Goal: Task Accomplishment & Management: Complete application form

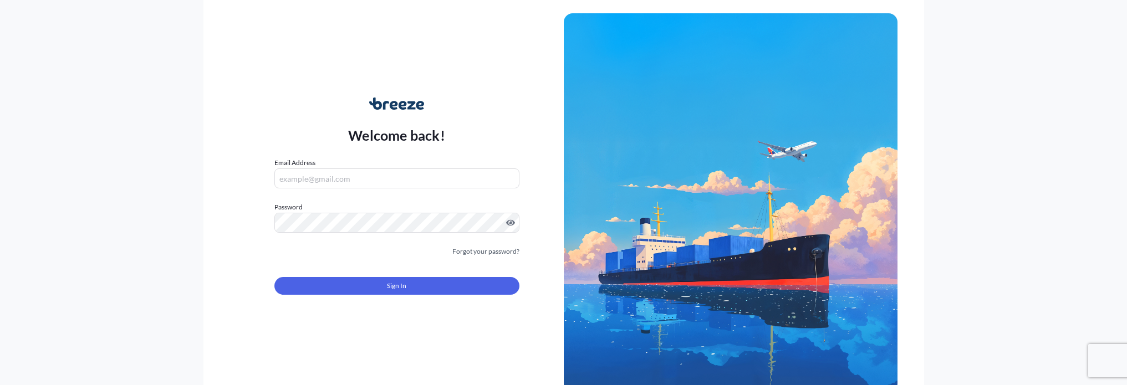
type input "[EMAIL_ADDRESS][DOMAIN_NAME]"
click at [313, 185] on input "[EMAIL_ADDRESS][DOMAIN_NAME]" at bounding box center [396, 179] width 245 height 20
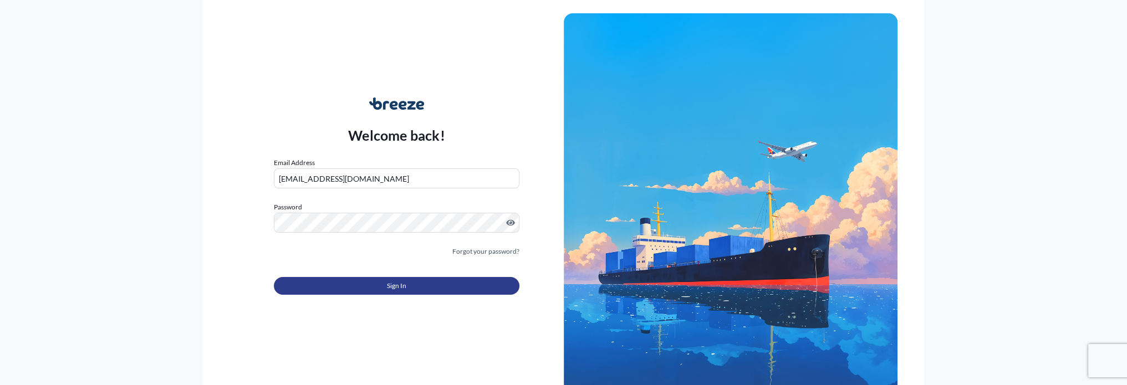
click at [358, 284] on button "Sign In" at bounding box center [396, 286] width 245 height 18
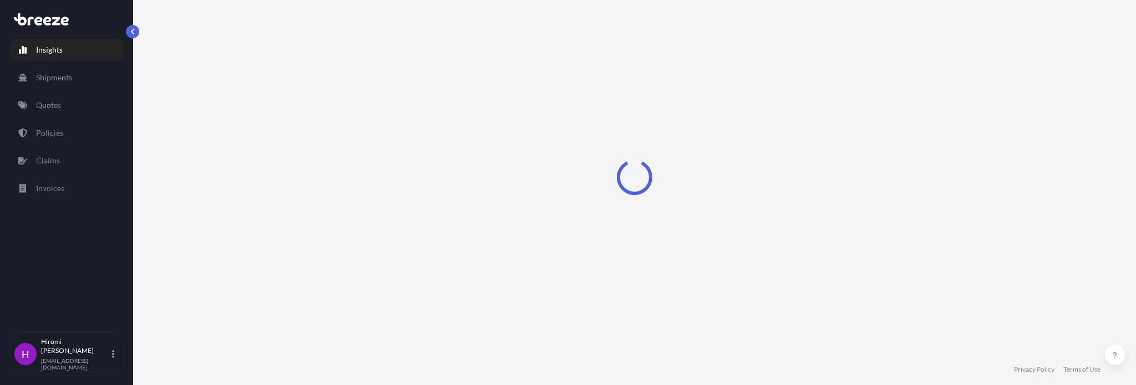
select select "2025"
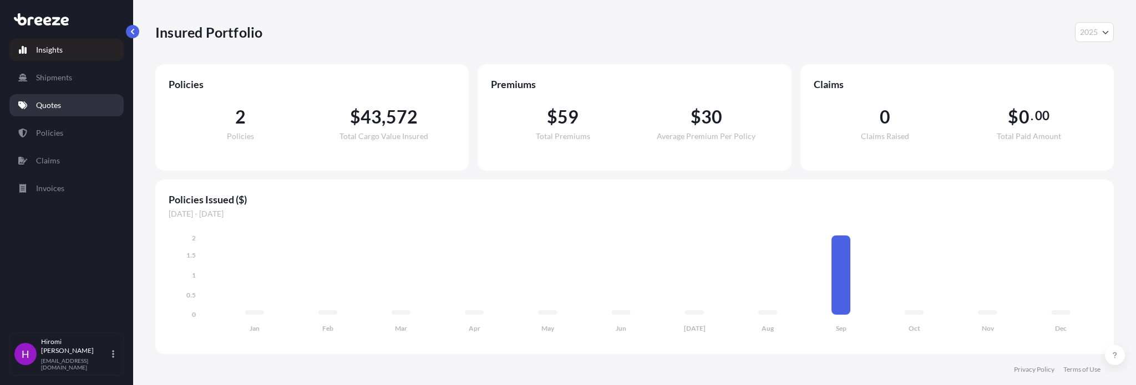
click at [55, 100] on p "Quotes" at bounding box center [48, 105] width 25 height 11
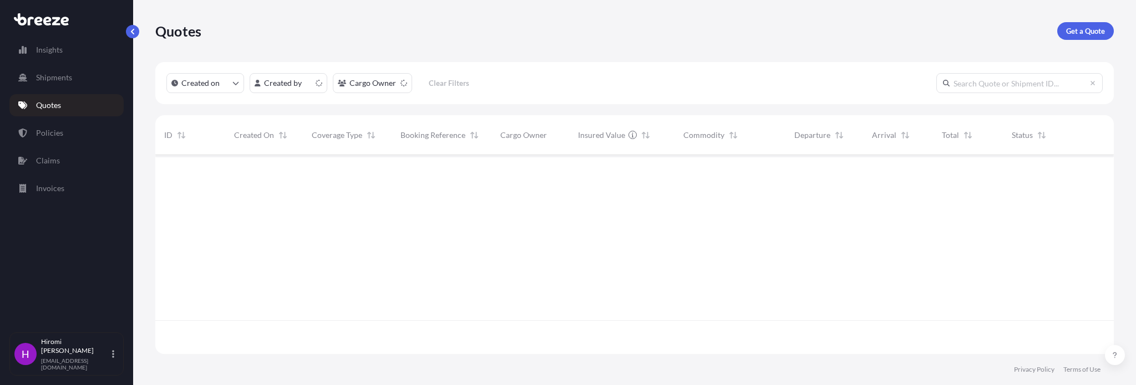
scroll to position [197, 949]
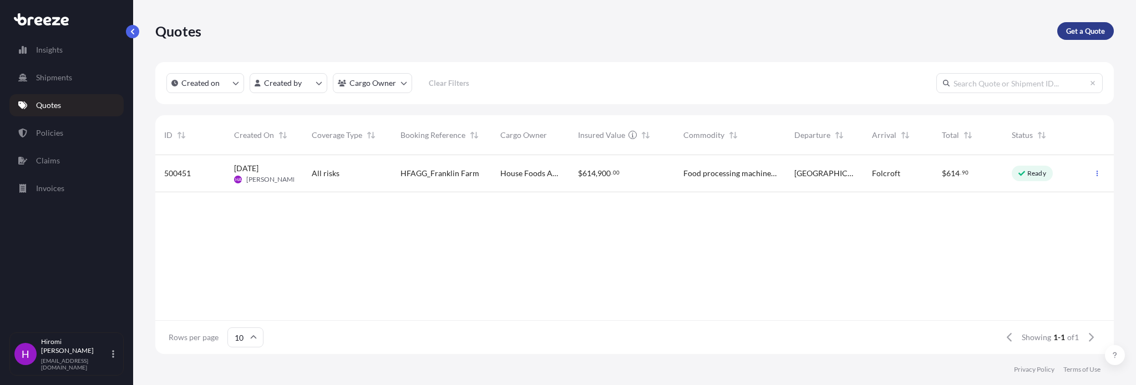
click at [1092, 29] on p "Get a Quote" at bounding box center [1085, 31] width 39 height 11
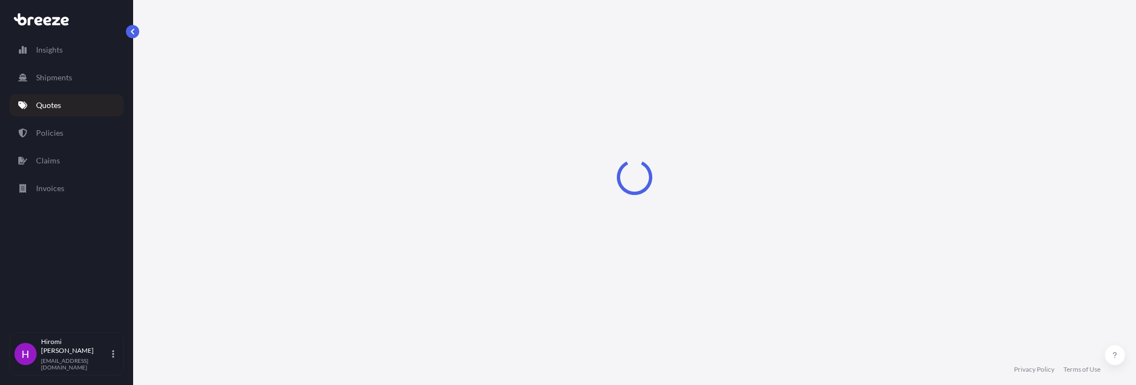
select select "Sea"
select select "1"
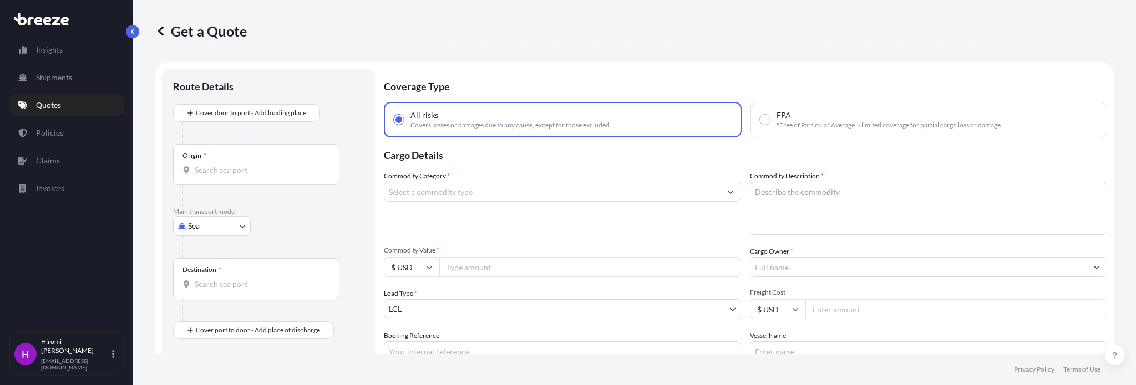
scroll to position [18, 0]
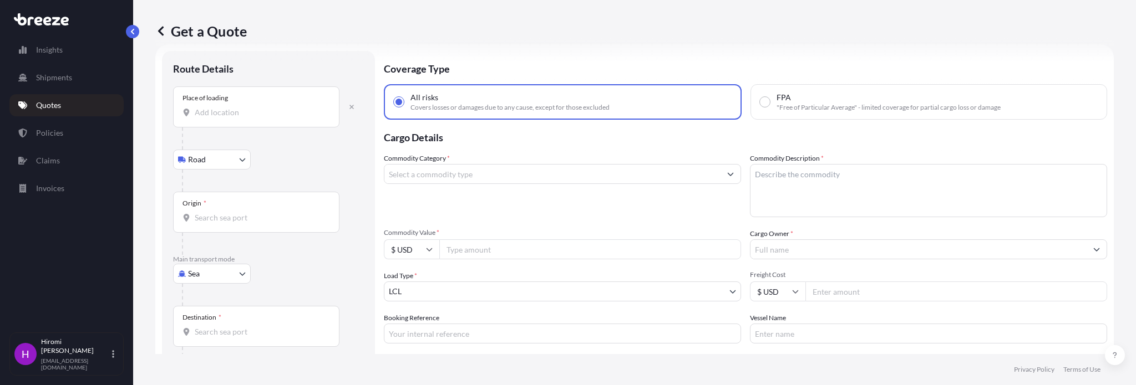
click at [221, 100] on div "Place of loading" at bounding box center [204, 98] width 45 height 9
click at [221, 107] on input "Place of loading" at bounding box center [260, 112] width 131 height 11
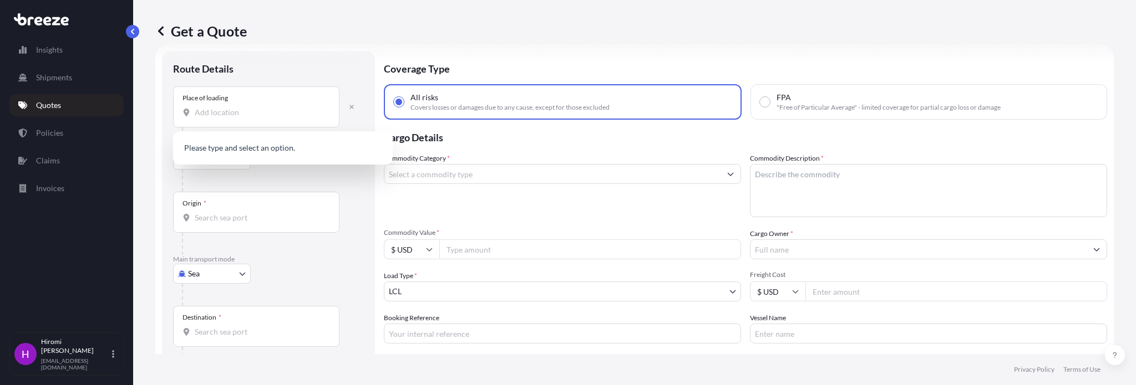
drag, startPoint x: 172, startPoint y: 77, endPoint x: 162, endPoint y: 48, distance: 30.0
click at [172, 76] on div "Route Details Place of loading Road Road Rail Origin * Main transport mode Sea …" at bounding box center [268, 237] width 213 height 372
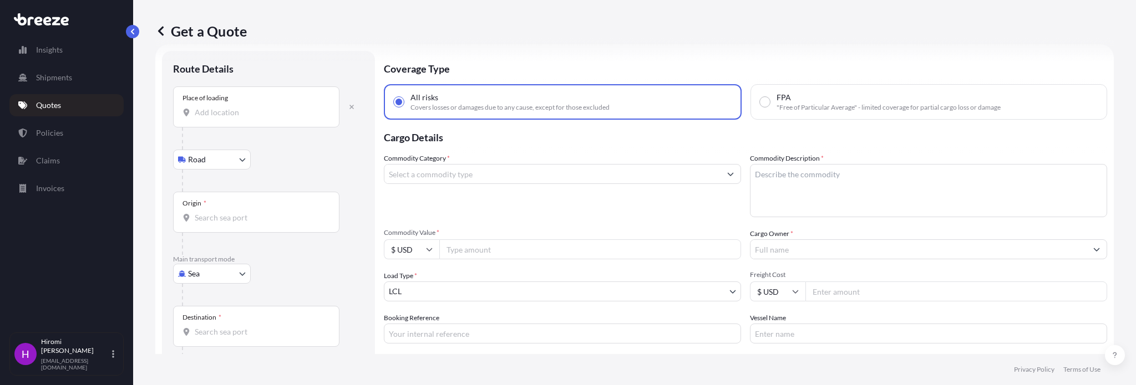
click at [217, 115] on input "Place of loading" at bounding box center [260, 112] width 131 height 11
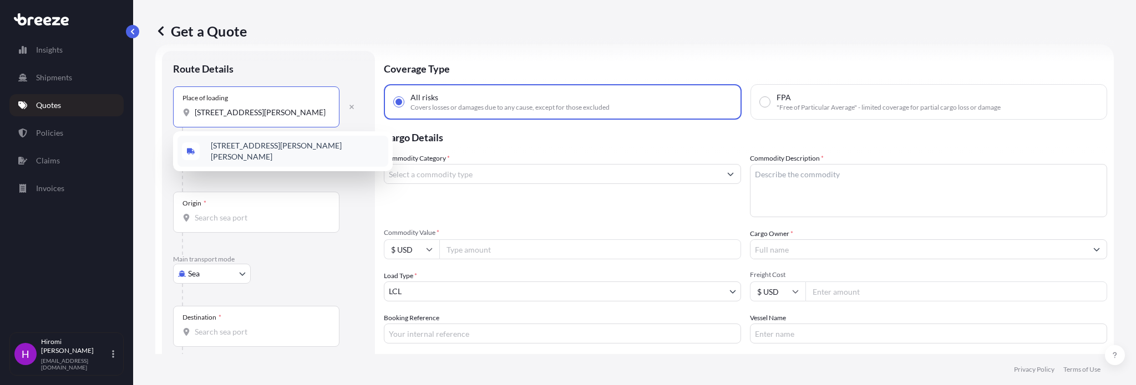
click at [235, 150] on span "[STREET_ADDRESS][PERSON_NAME][PERSON_NAME]" at bounding box center [297, 151] width 173 height 22
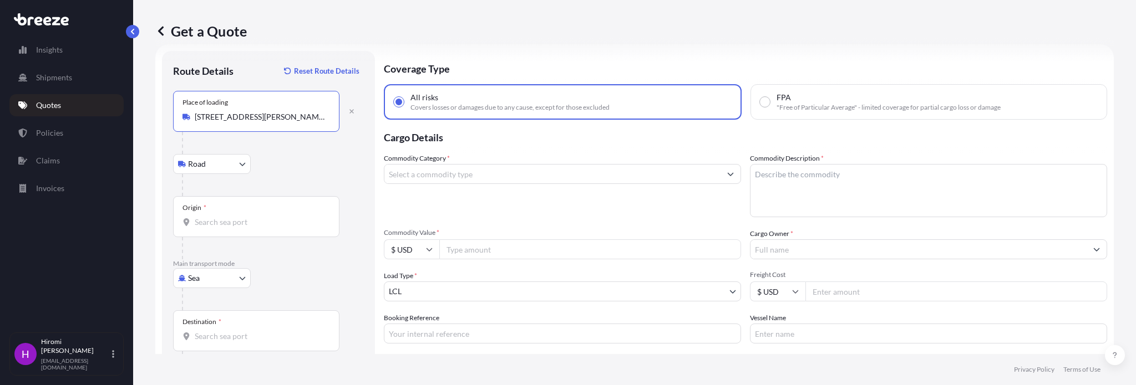
type input "[STREET_ADDRESS][PERSON_NAME][PERSON_NAME]"
click at [222, 212] on div "Origin *" at bounding box center [256, 216] width 166 height 41
click at [222, 217] on input "Origin *" at bounding box center [260, 222] width 131 height 11
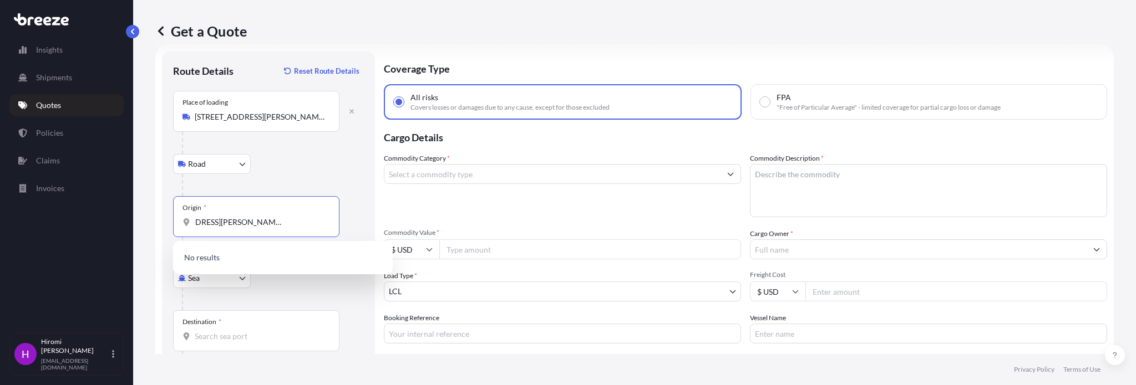
scroll to position [0, 48]
type input "[STREET_ADDRESS][PERSON_NAME][PERSON_NAME]"
click at [353, 151] on div "Place of loading [STREET_ADDRESS][PERSON_NAME][PERSON_NAME] Road Road Rail" at bounding box center [268, 143] width 191 height 105
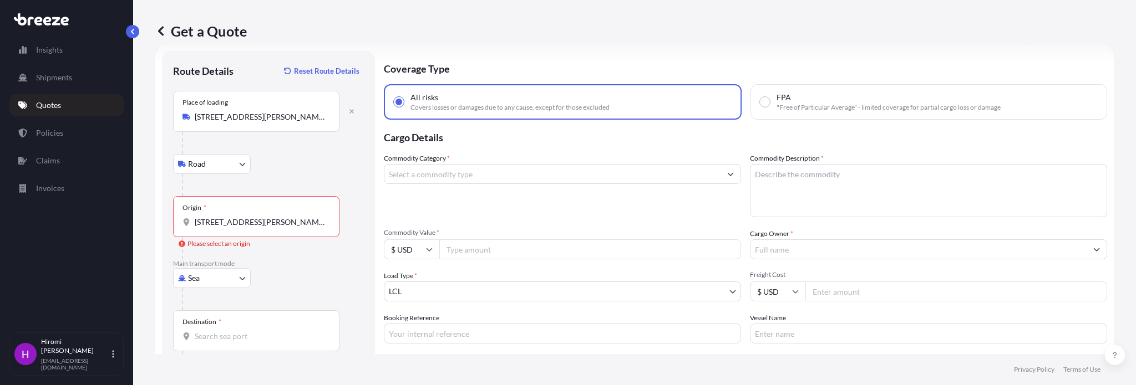
click at [286, 253] on div at bounding box center [260, 248] width 157 height 22
click at [308, 226] on input "[STREET_ADDRESS][PERSON_NAME][PERSON_NAME]" at bounding box center [260, 222] width 131 height 11
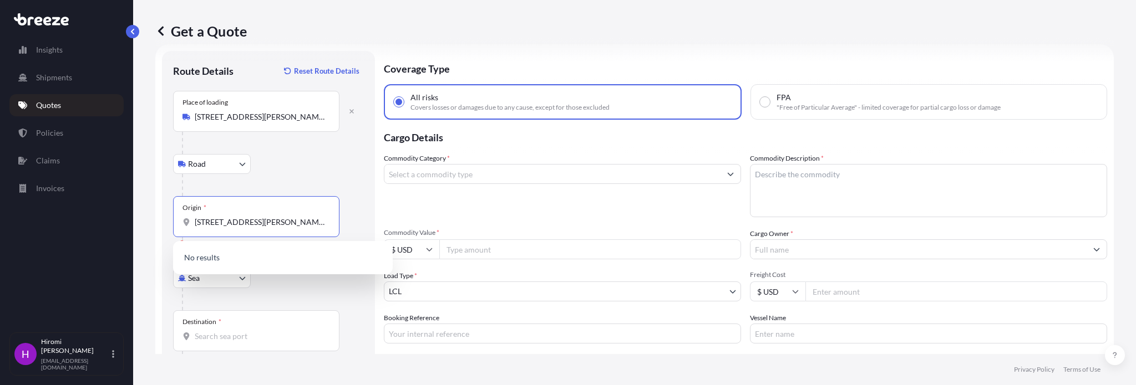
scroll to position [0, 48]
drag, startPoint x: 196, startPoint y: 221, endPoint x: 470, endPoint y: 235, distance: 274.3
click at [470, 235] on form "Route Details Reset Route Details Place of loading [STREET_ADDRESS][PERSON_NAME…" at bounding box center [634, 236] width 958 height 385
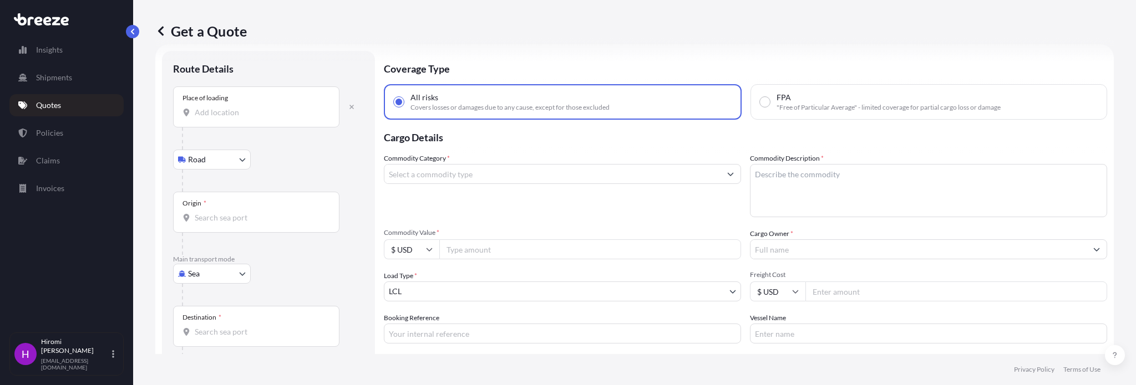
click at [161, 110] on form "Route Details Place of loading Road Road Rail Origin * Main transport mode Sea …" at bounding box center [634, 236] width 958 height 385
click at [162, 30] on icon at bounding box center [160, 31] width 11 height 11
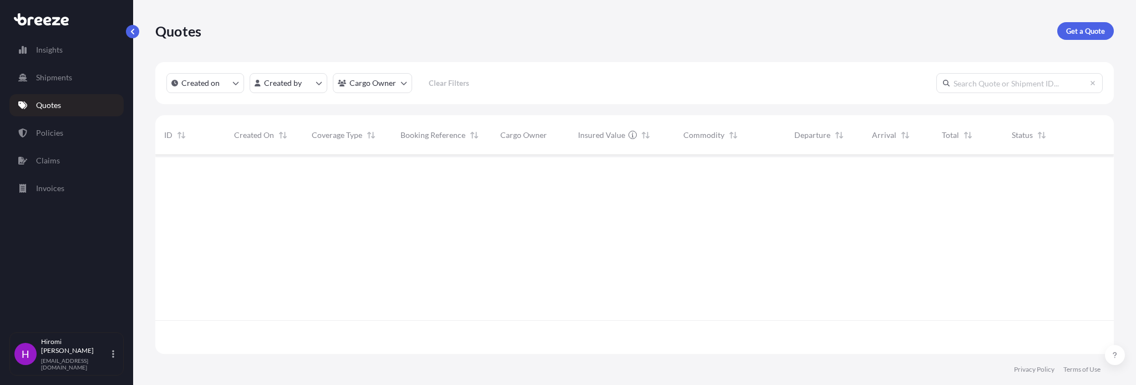
scroll to position [197, 949]
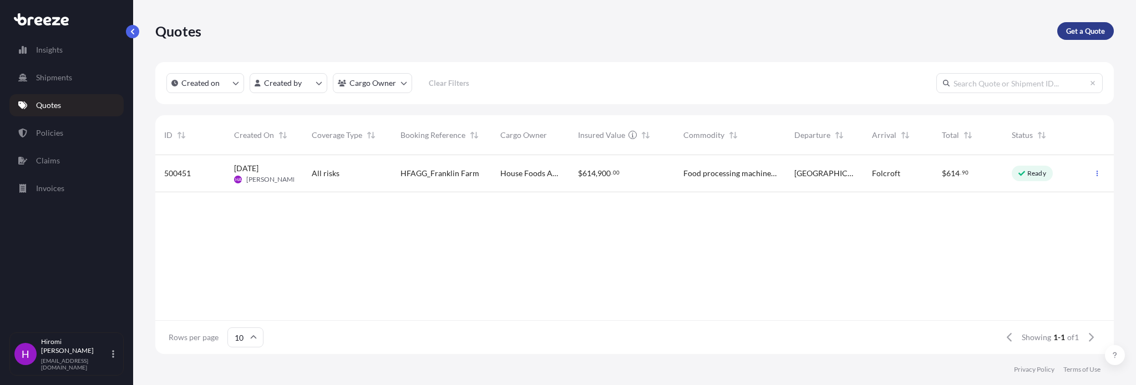
click at [1084, 26] on link "Get a Quote" at bounding box center [1085, 31] width 57 height 18
select select "Sea"
select select "1"
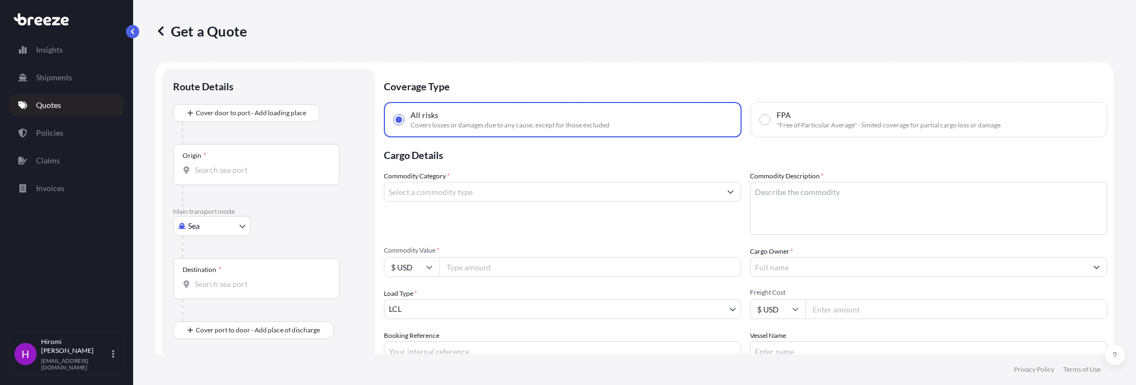
scroll to position [18, 0]
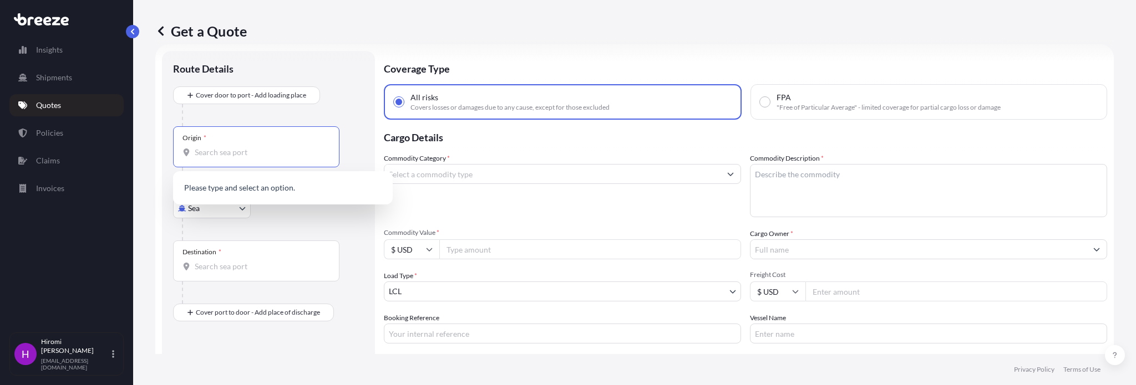
click at [231, 151] on input "Origin *" at bounding box center [260, 152] width 131 height 11
type input "[STREET_ADDRESS][PERSON_NAME][PERSON_NAME]"
click at [348, 85] on div "Route Details Cover door to port - Add loading place Place of loading Road Road…" at bounding box center [268, 236] width 191 height 349
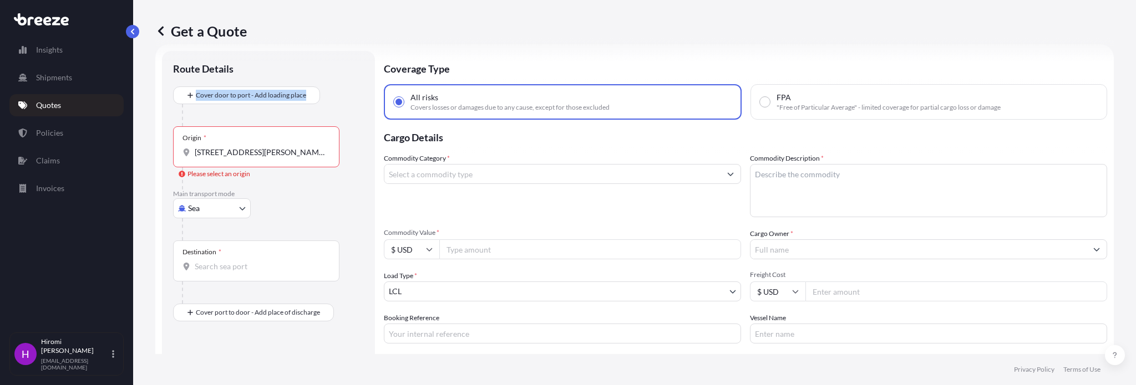
click at [217, 214] on body "Insights Shipments Quotes Policies Claims Invoices H [PERSON_NAME] [PERSON_NAME…" at bounding box center [568, 192] width 1136 height 385
click at [215, 275] on div "Road" at bounding box center [211, 277] width 69 height 20
select select "Road"
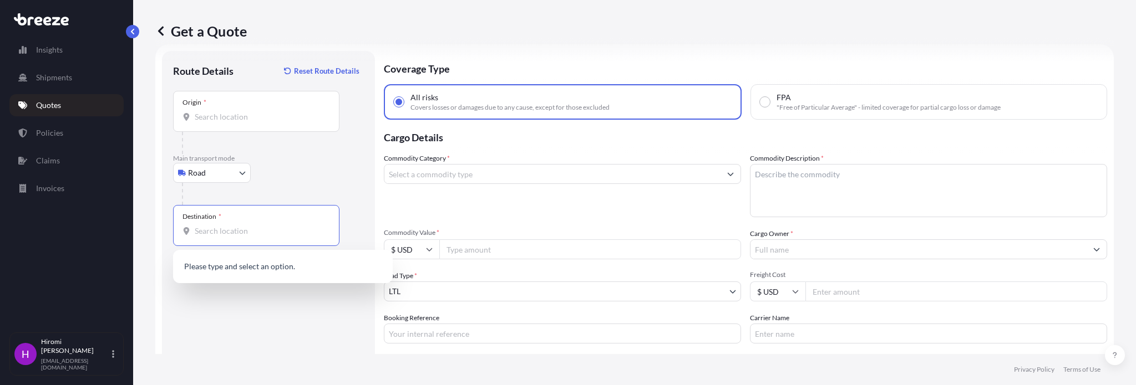
click at [211, 227] on input "Destination *" at bounding box center [260, 231] width 131 height 11
click at [218, 123] on div "Origin *" at bounding box center [256, 111] width 166 height 41
click at [218, 123] on input "Origin *" at bounding box center [260, 116] width 131 height 11
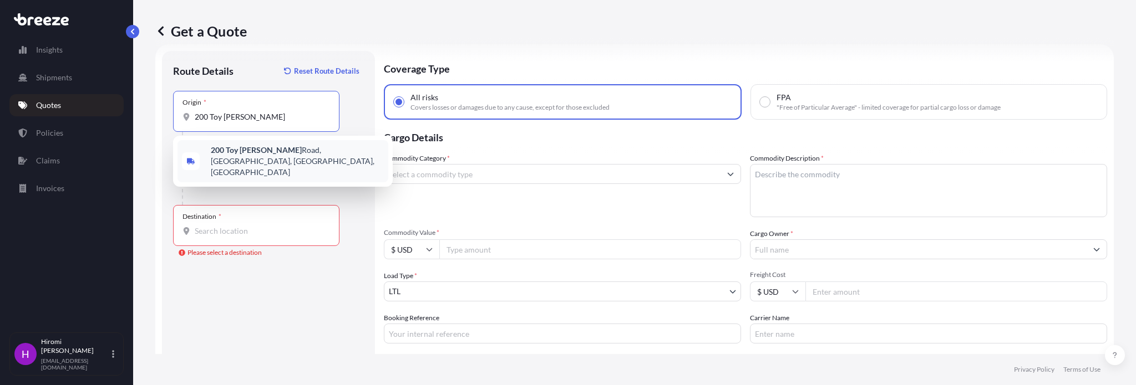
click at [292, 150] on span "[STREET_ADDRESS][PERSON_NAME][PERSON_NAME]" at bounding box center [297, 161] width 173 height 33
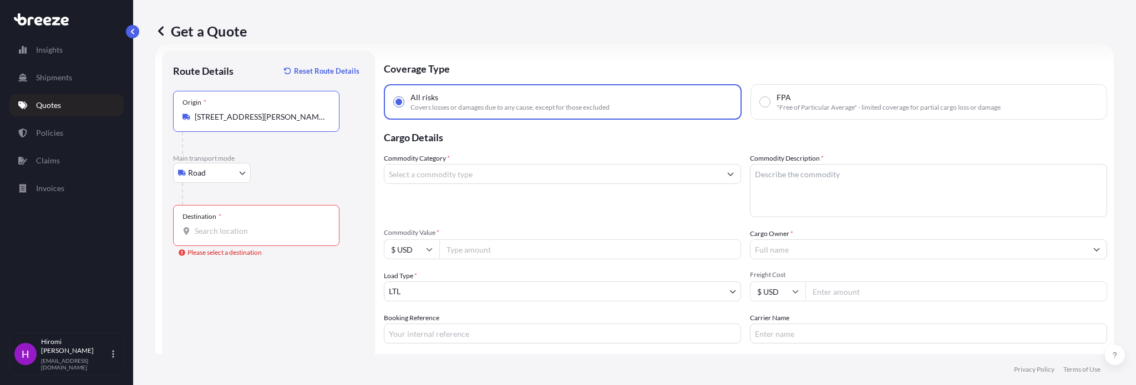
click at [325, 117] on input "[STREET_ADDRESS][PERSON_NAME][PERSON_NAME]" at bounding box center [260, 116] width 131 height 11
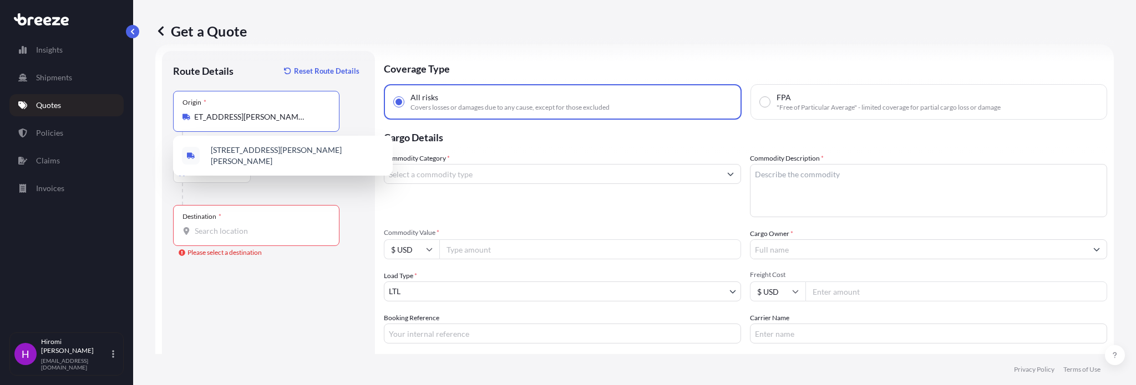
scroll to position [0, 26]
click at [339, 147] on span "[STREET_ADDRESS][PERSON_NAME][PERSON_NAME]" at bounding box center [297, 156] width 173 height 22
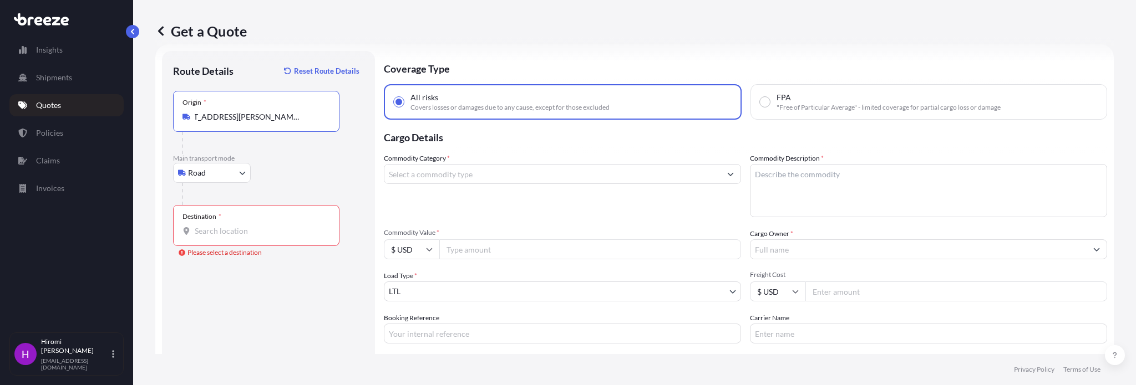
type input "[STREET_ADDRESS][PERSON_NAME][PERSON_NAME]"
click at [257, 227] on input "Destination * Please select a destination" at bounding box center [260, 231] width 131 height 11
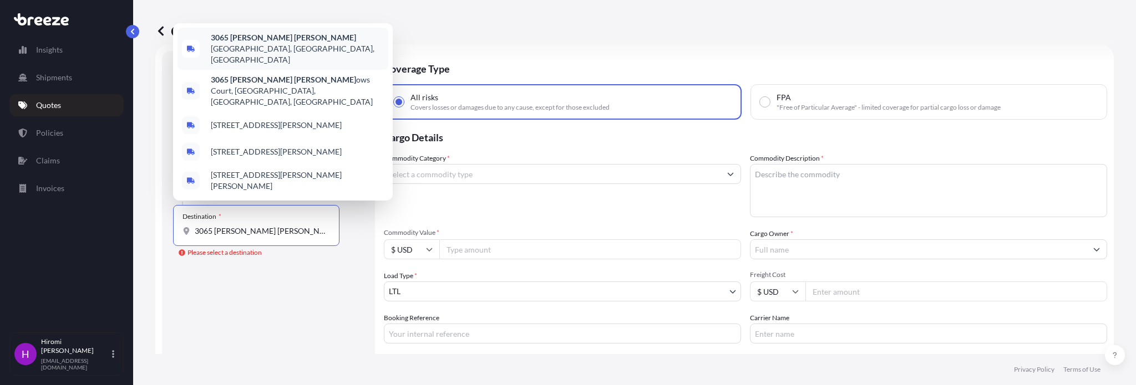
click at [304, 63] on span "[STREET_ADDRESS][PERSON_NAME][PERSON_NAME]" at bounding box center [297, 48] width 173 height 33
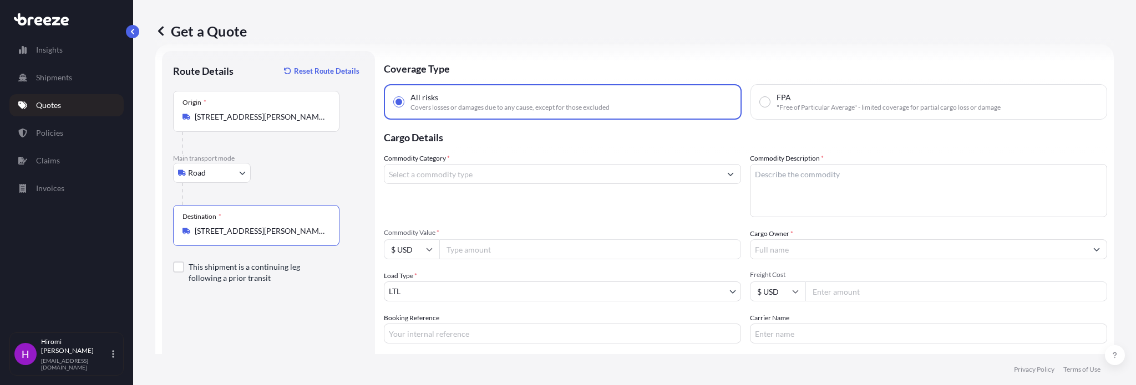
click at [309, 230] on input "[STREET_ADDRESS][PERSON_NAME][PERSON_NAME]" at bounding box center [260, 231] width 131 height 11
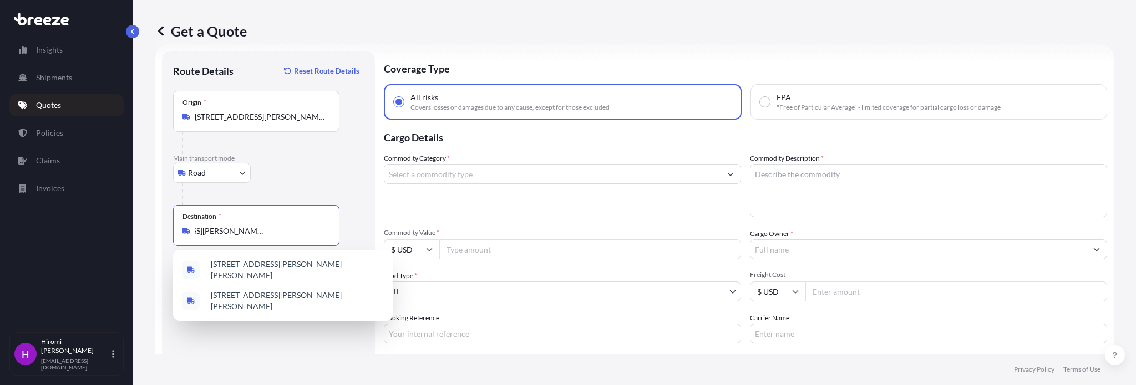
scroll to position [0, 96]
click at [319, 266] on span "[STREET_ADDRESS][PERSON_NAME][PERSON_NAME]" at bounding box center [297, 270] width 173 height 22
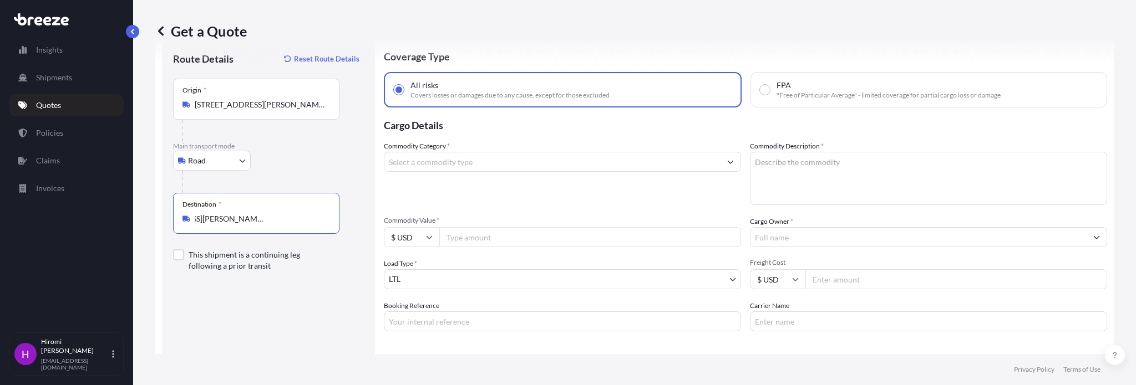
scroll to position [55, 0]
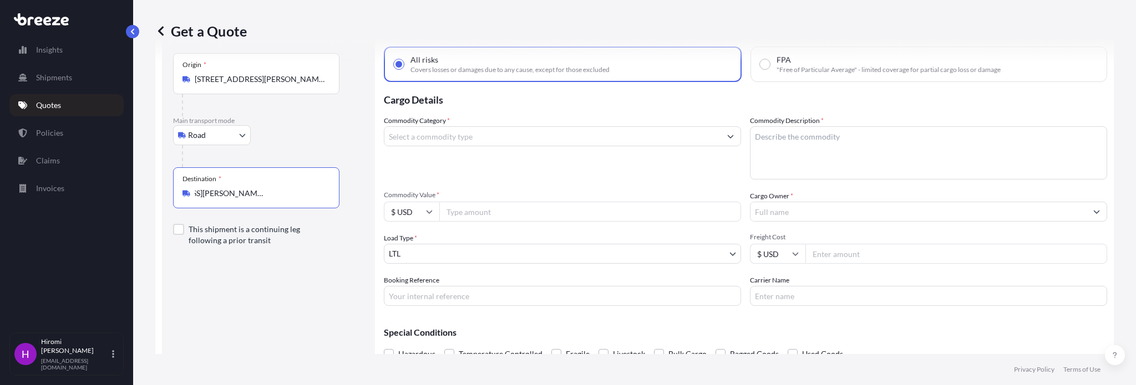
type input "[STREET_ADDRESS][PERSON_NAME][PERSON_NAME]"
click at [423, 138] on input "Commodity Category *" at bounding box center [552, 136] width 336 height 20
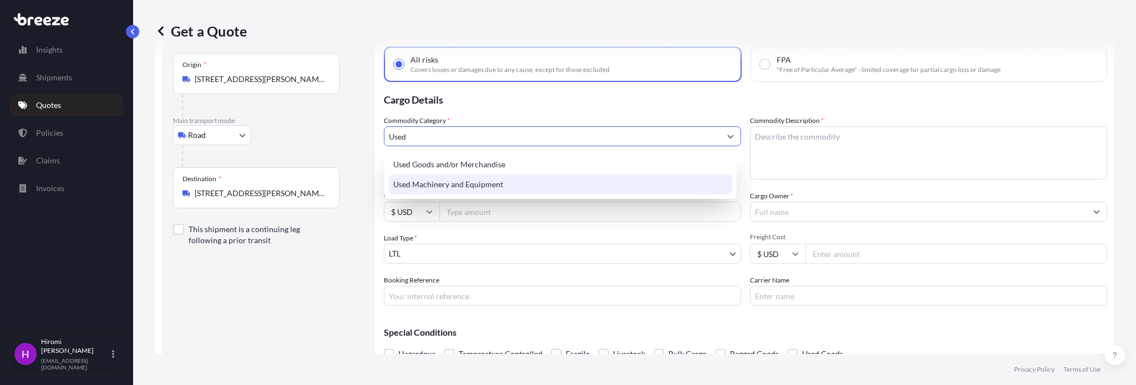
click at [445, 181] on div "Used Machinery and Equipment" at bounding box center [560, 185] width 343 height 20
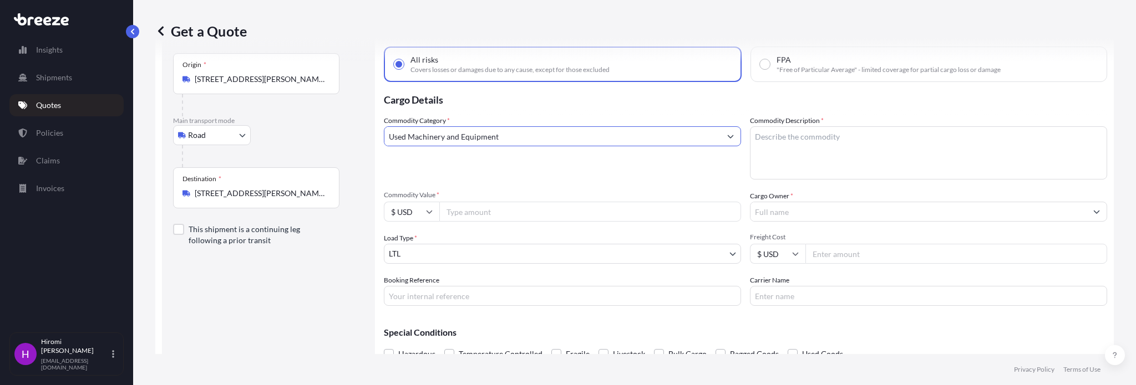
type input "Used Machinery and Equipment"
click at [461, 212] on input "Commodity Value *" at bounding box center [590, 212] width 302 height 20
type input "300000"
click at [342, 276] on div "Route Details Reset Route Details Place of loading Road Road Rail Origin * [STR…" at bounding box center [268, 198] width 191 height 349
click at [350, 279] on div "Route Details Reset Route Details Place of loading Road Road Rail Origin * [STR…" at bounding box center [268, 198] width 191 height 349
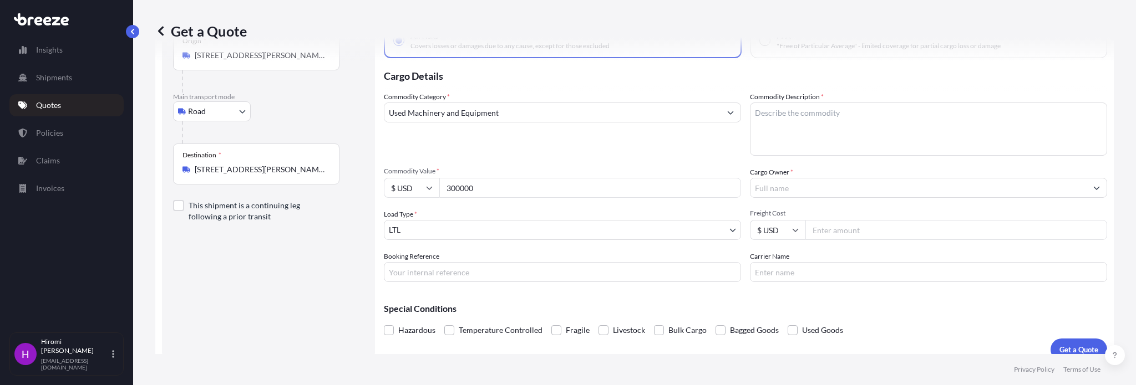
scroll to position [92, 0]
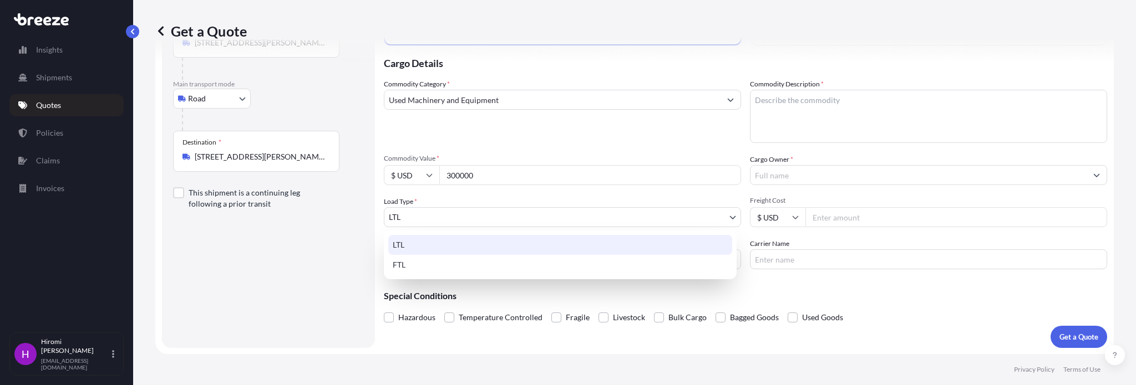
click at [407, 220] on body "Insights Shipments Quotes Policies Claims Invoices H [PERSON_NAME] [PERSON_NAME…" at bounding box center [568, 192] width 1136 height 385
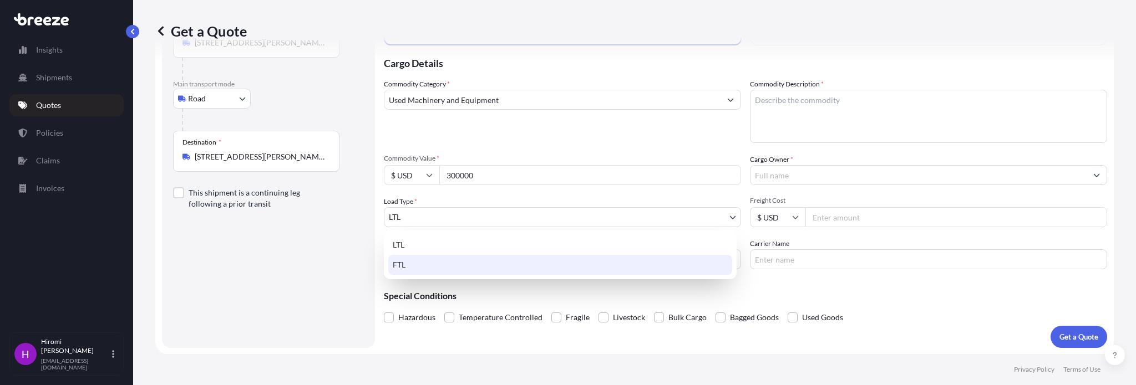
click at [404, 262] on div "FTL" at bounding box center [560, 265] width 344 height 20
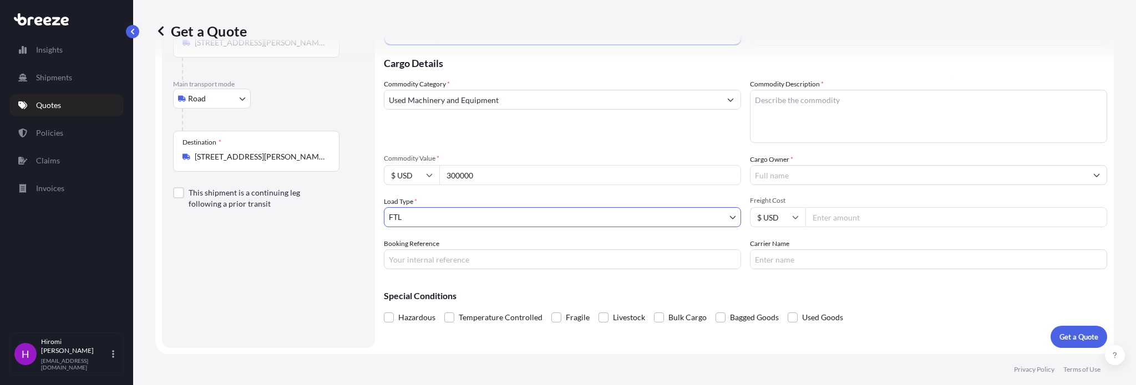
click at [334, 272] on div "Route Details Reset Route Details Place of loading Road Road Rail Origin * [STR…" at bounding box center [268, 162] width 191 height 349
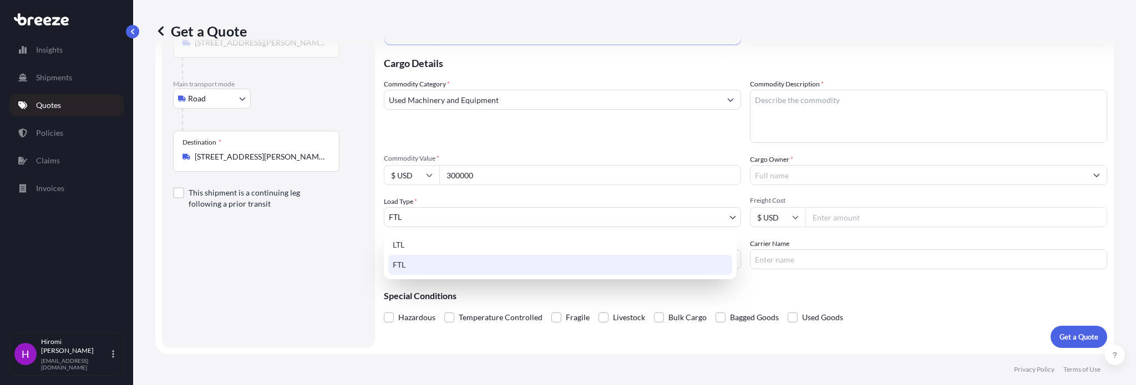
click at [421, 214] on body "Insights Shipments Quotes Policies Claims Invoices H [PERSON_NAME] [PERSON_NAME…" at bounding box center [568, 192] width 1136 height 385
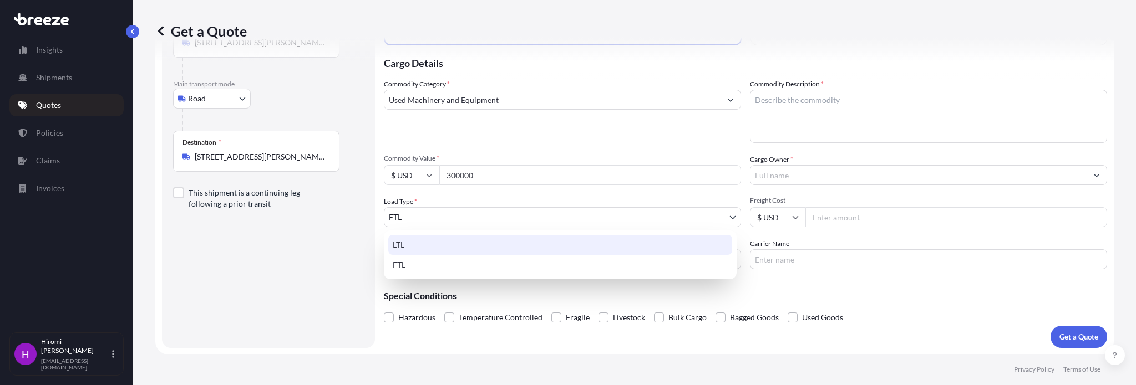
click at [405, 237] on div "LTL" at bounding box center [560, 245] width 344 height 20
select select "1"
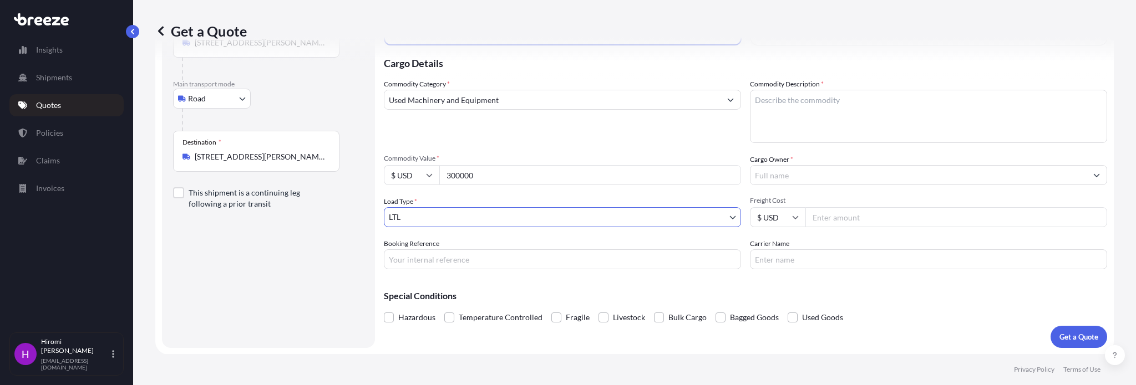
click at [424, 261] on input "Booking Reference" at bounding box center [562, 260] width 357 height 20
type input "RGN-0285"
click at [322, 319] on div "Route Details Reset Route Details Place of loading Road Road Rail Origin * [STR…" at bounding box center [268, 162] width 191 height 349
click at [791, 318] on span at bounding box center [792, 318] width 10 height 10
click at [787, 309] on input "Used Goods" at bounding box center [787, 309] width 0 height 0
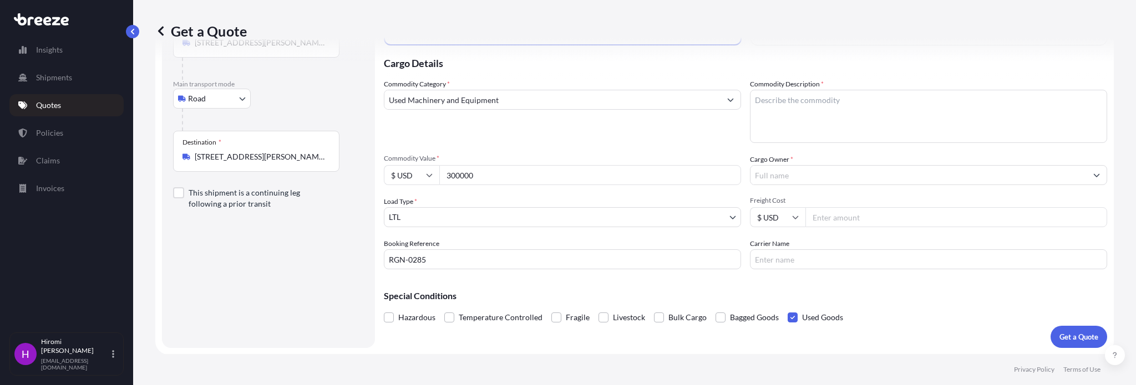
drag, startPoint x: 786, startPoint y: 316, endPoint x: 777, endPoint y: 322, distance: 10.3
click at [787, 317] on span at bounding box center [792, 318] width 10 height 10
click at [787, 309] on input "Used Goods" at bounding box center [787, 309] width 0 height 0
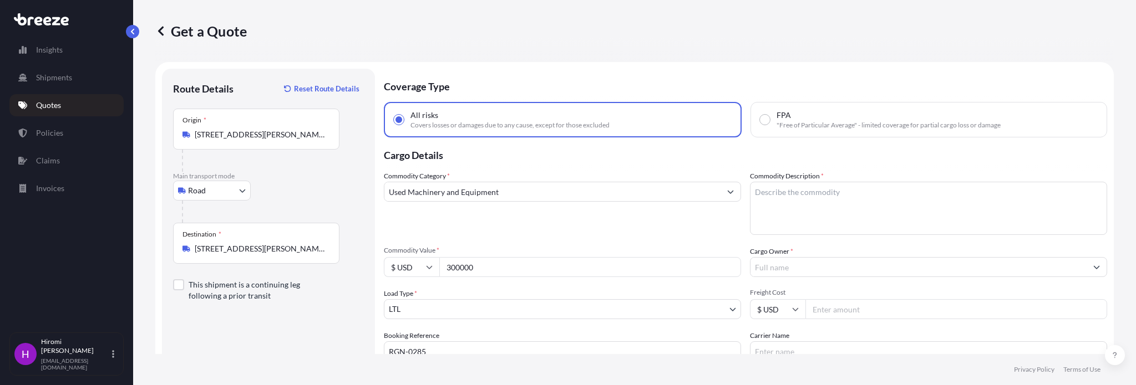
scroll to position [0, 0]
click at [786, 196] on textarea "Commodity Description *" at bounding box center [928, 208] width 357 height 53
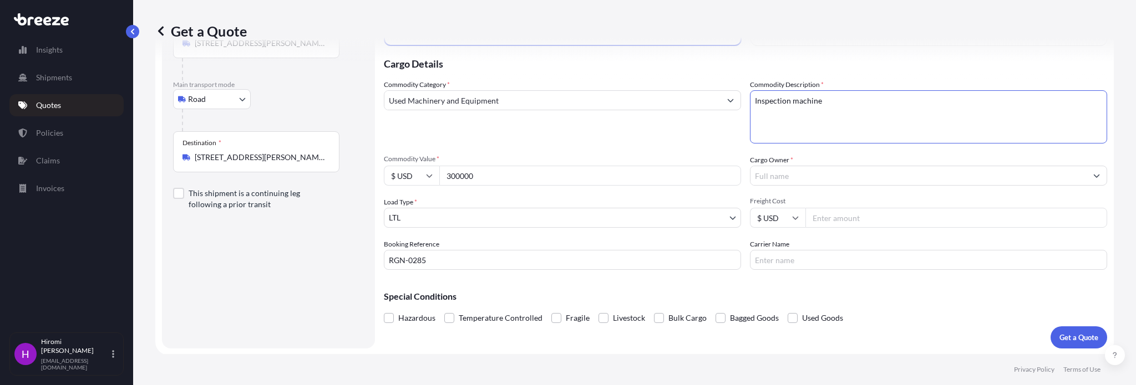
scroll to position [92, 0]
type textarea "Inspection machine"
click at [763, 175] on input "Cargo Owner *" at bounding box center [918, 175] width 336 height 20
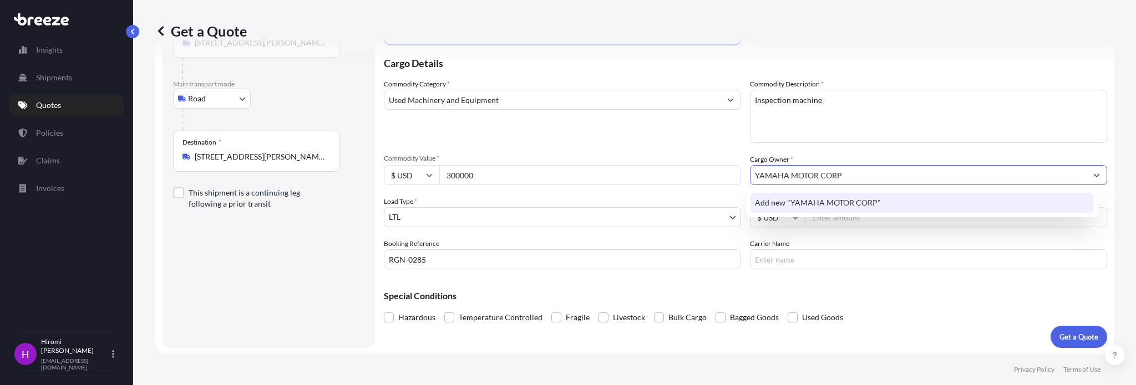
click at [885, 204] on div "Add new "YAMAHA MOTOR CORP"" at bounding box center [921, 203] width 343 height 20
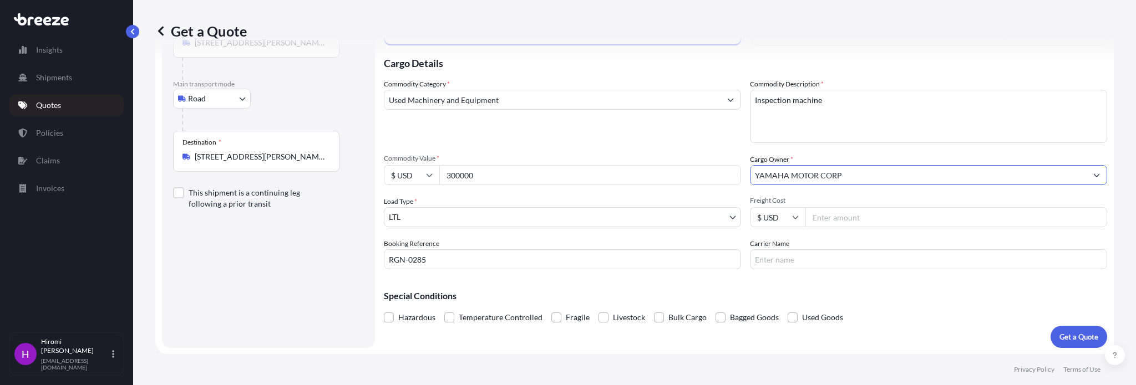
type input "YAMAHA MOTOR CORP"
click at [837, 218] on input "Freight Cost" at bounding box center [956, 217] width 302 height 20
type input "500"
click at [736, 299] on p "Special Conditions" at bounding box center [745, 296] width 723 height 9
click at [766, 259] on input "Carrier Name" at bounding box center [928, 260] width 357 height 20
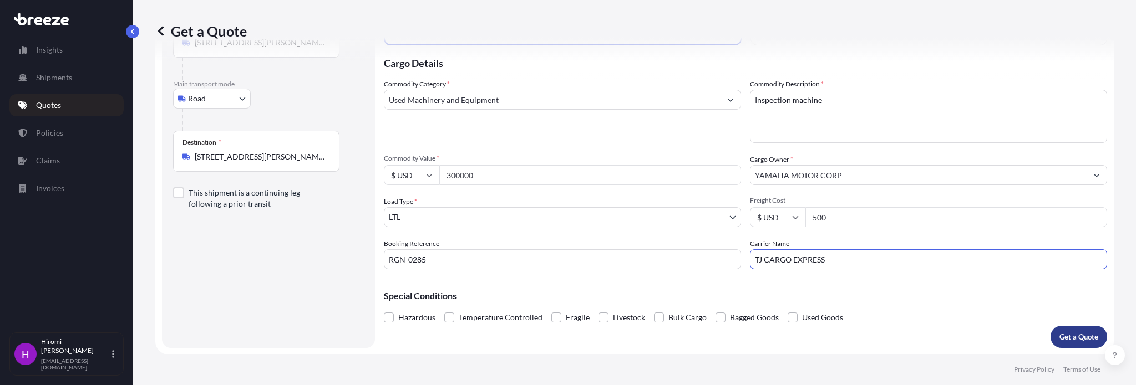
type input "TJ CARGO EXPRESS"
click at [1072, 335] on p "Get a Quote" at bounding box center [1078, 337] width 39 height 11
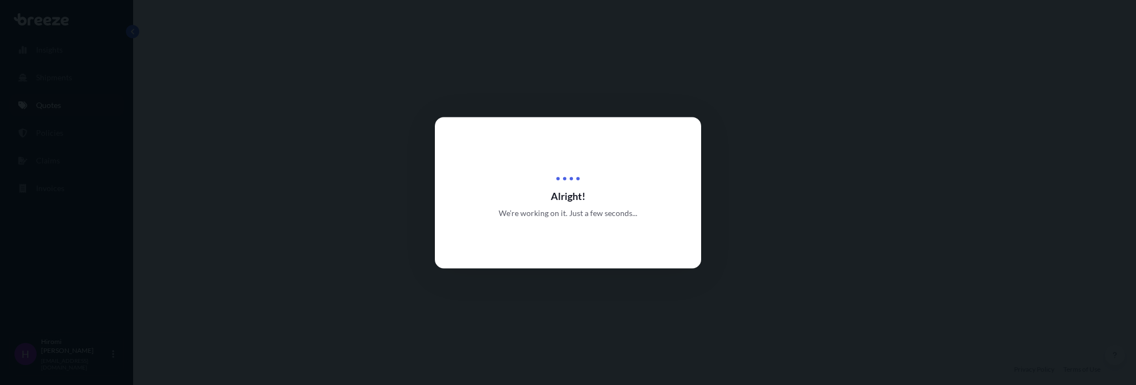
select select "Road"
select select "1"
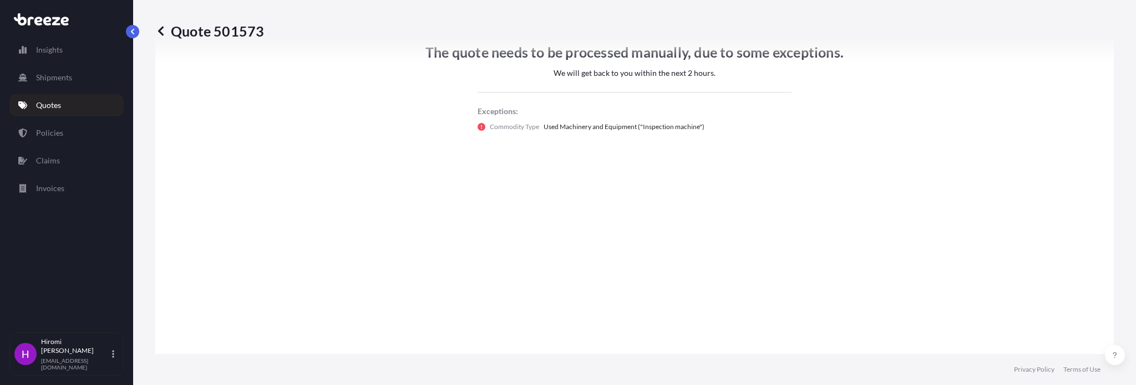
scroll to position [732, 0]
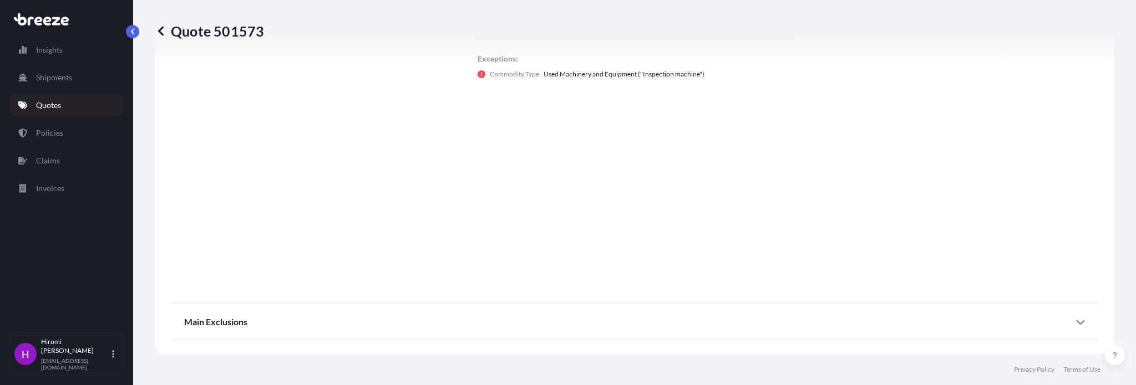
click at [58, 106] on p "Quotes" at bounding box center [48, 105] width 25 height 11
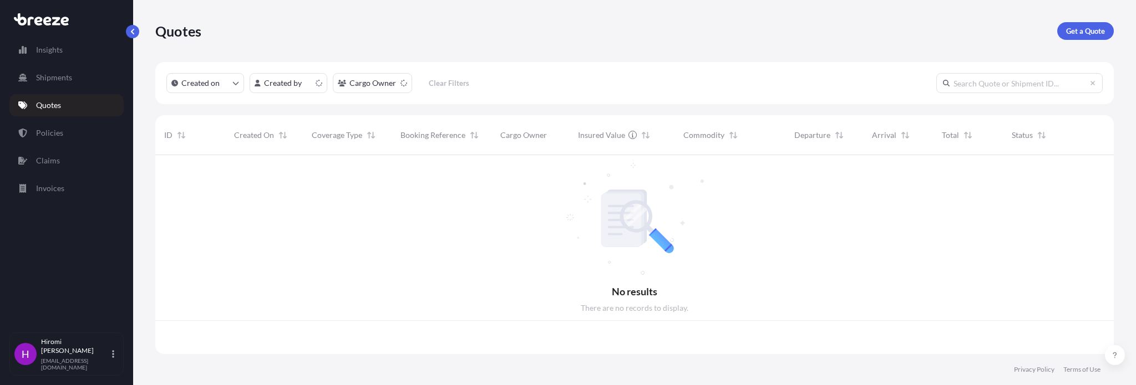
scroll to position [197, 949]
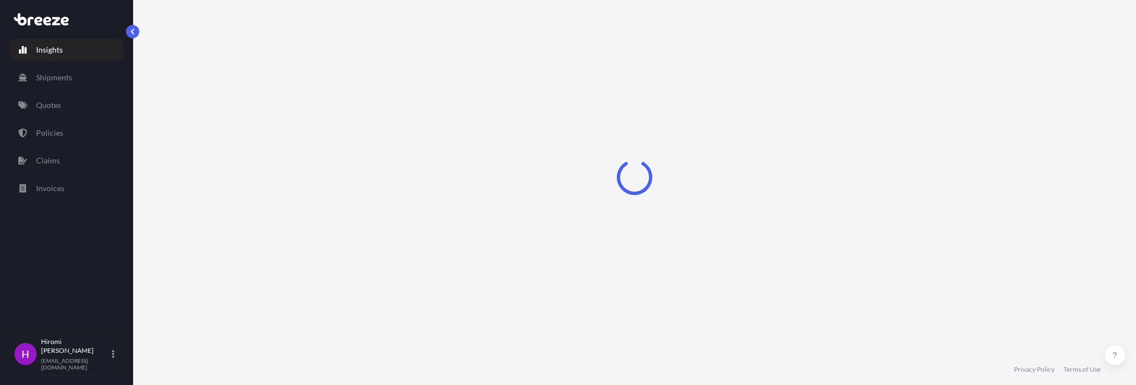
select select "2025"
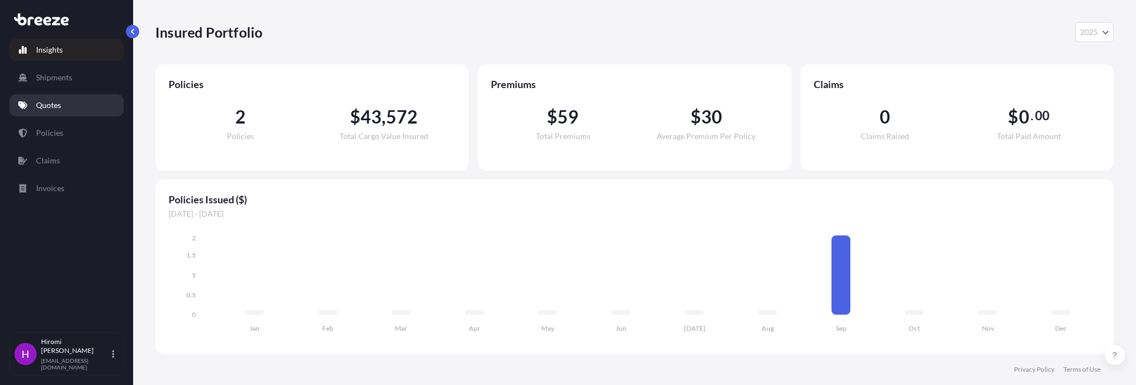
click at [50, 104] on p "Quotes" at bounding box center [48, 105] width 25 height 11
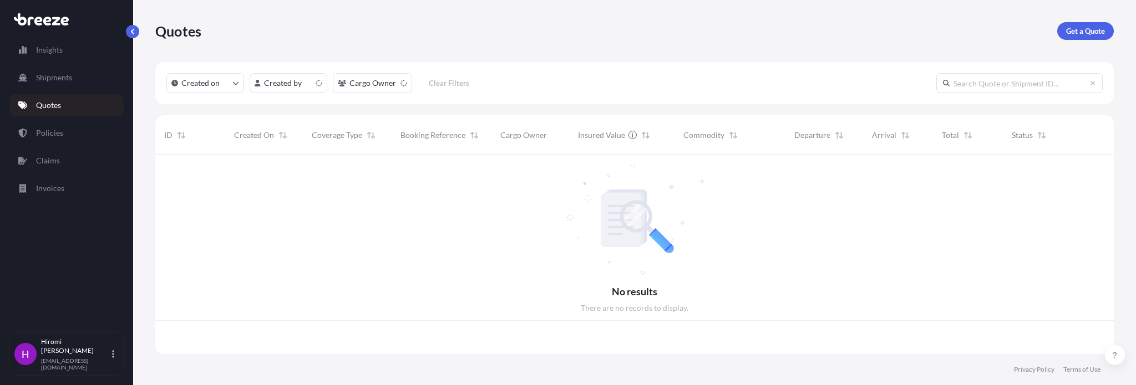
scroll to position [197, 949]
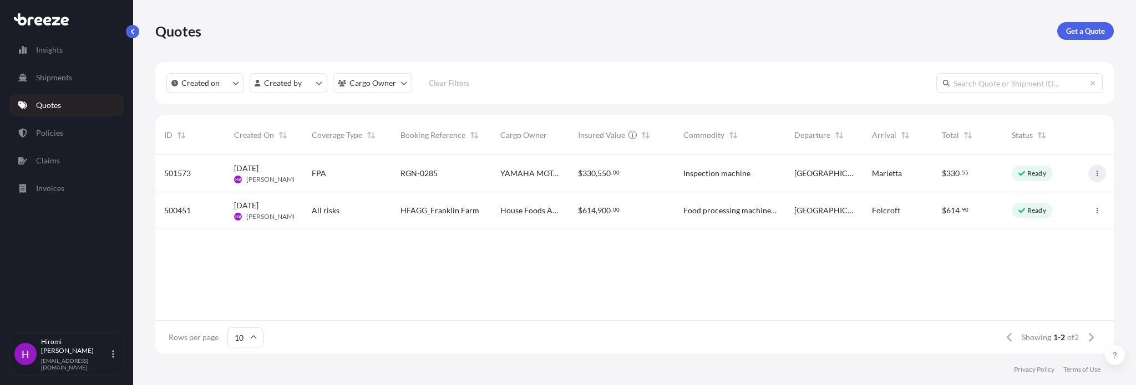
click at [1102, 177] on button "button" at bounding box center [1097, 174] width 18 height 18
